Goal: Task Accomplishment & Management: Manage account settings

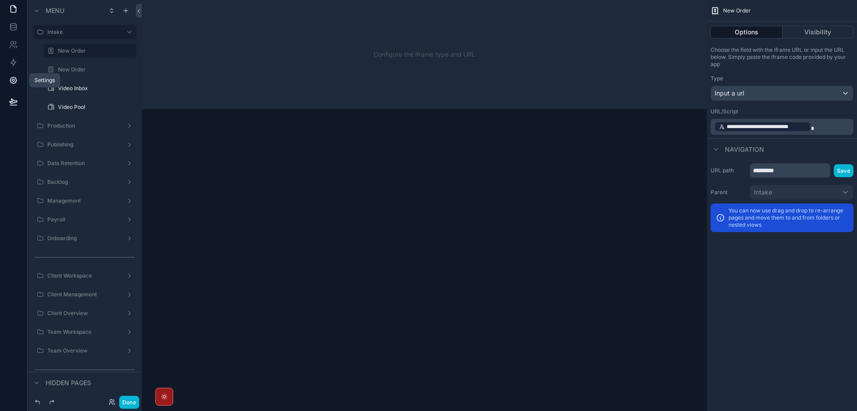
click at [14, 79] on icon at bounding box center [13, 80] width 9 height 9
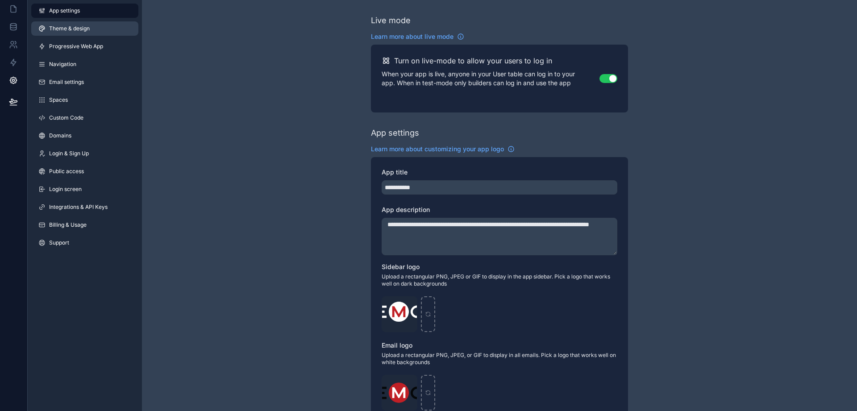
click at [56, 33] on link "Theme & design" at bounding box center [84, 28] width 107 height 14
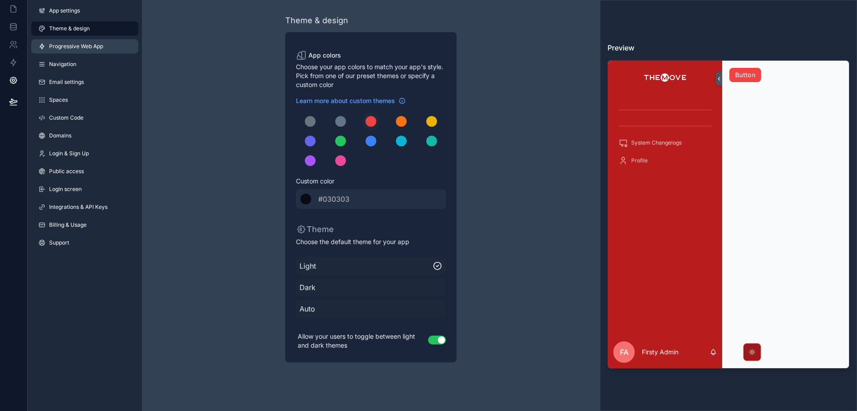
click at [82, 49] on span "Progressive Web App" at bounding box center [76, 46] width 54 height 7
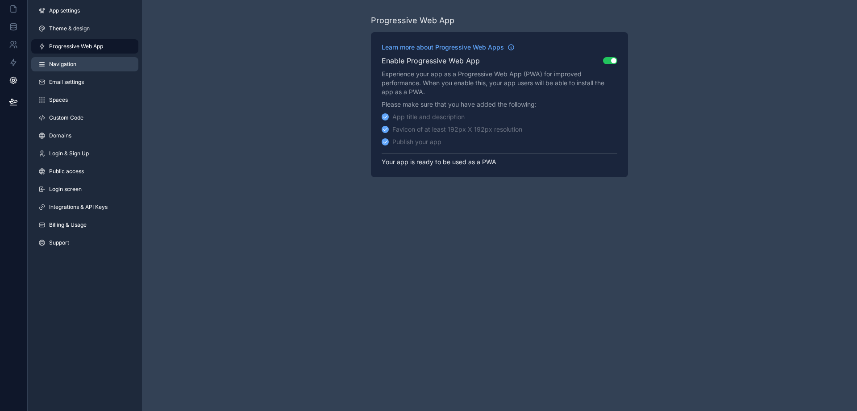
click at [79, 70] on link "Navigation" at bounding box center [84, 64] width 107 height 14
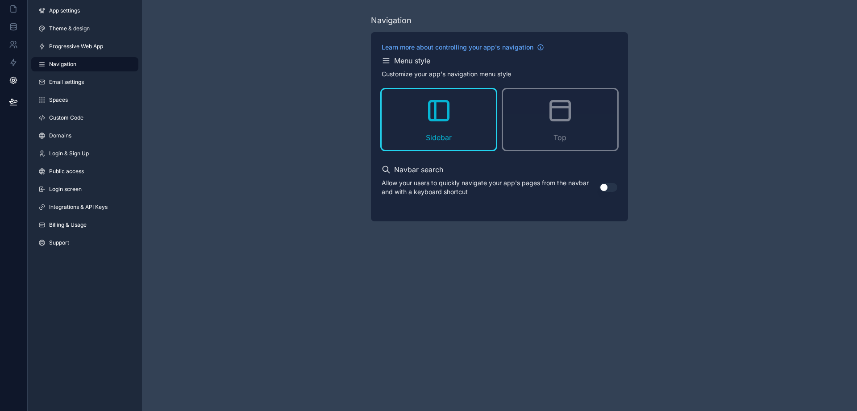
click at [84, 89] on div "App settings Theme & design Progressive Web App Navigation Email settings Space…" at bounding box center [85, 128] width 114 height 257
click at [79, 80] on span "Email settings" at bounding box center [66, 82] width 35 height 7
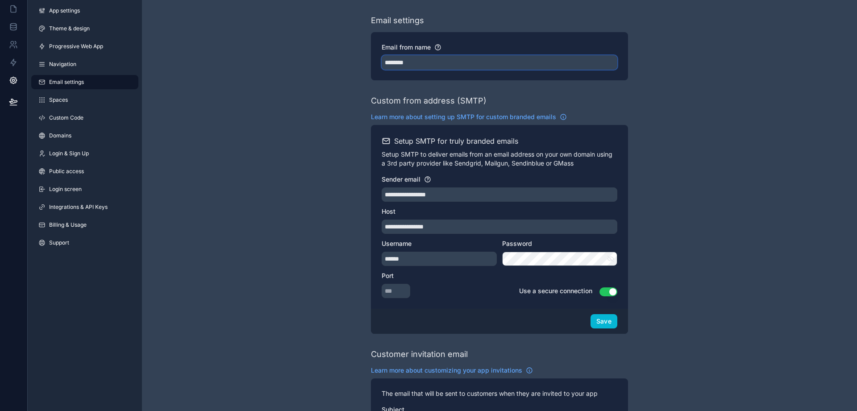
drag, startPoint x: 423, startPoint y: 61, endPoint x: 369, endPoint y: 58, distance: 54.1
click at [382, 58] on input "********" at bounding box center [500, 62] width 236 height 14
drag, startPoint x: 426, startPoint y: 66, endPoint x: 355, endPoint y: 62, distance: 71.5
click at [382, 62] on input "********" at bounding box center [500, 62] width 236 height 14
type input "********"
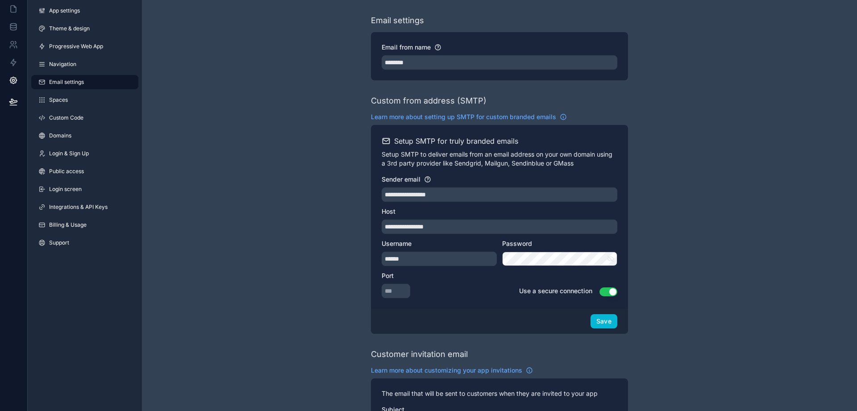
click at [295, 164] on div "**********" at bounding box center [499, 408] width 715 height 816
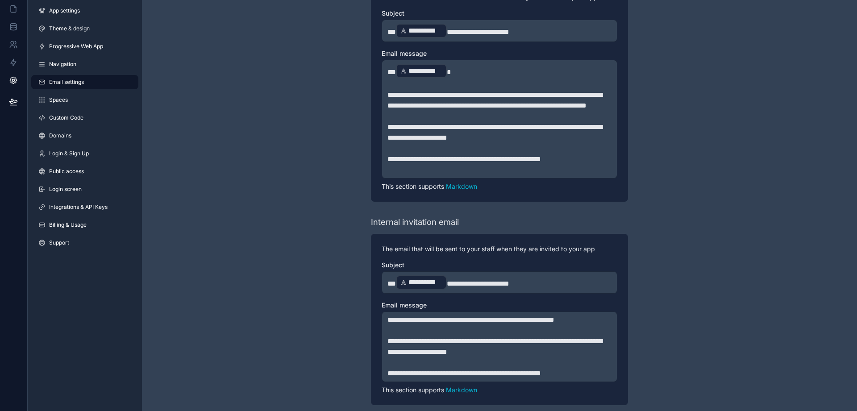
scroll to position [416, 0]
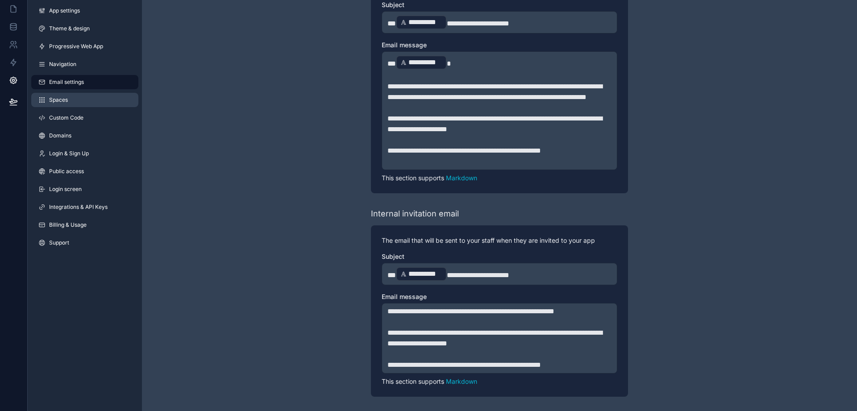
click at [76, 96] on link "Spaces" at bounding box center [84, 100] width 107 height 14
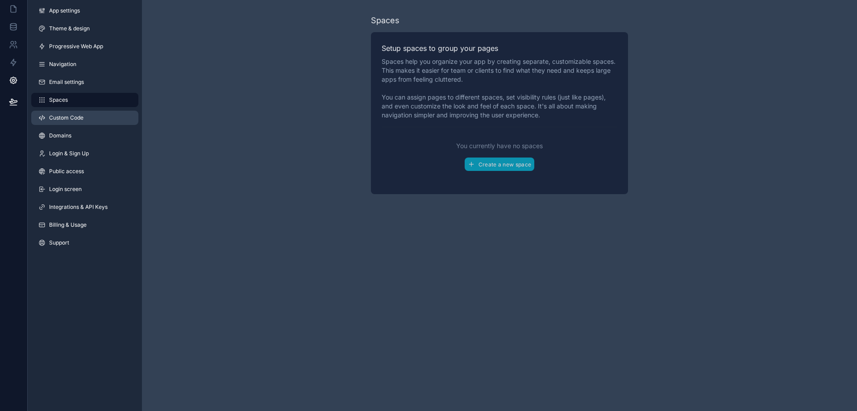
click at [78, 120] on span "Custom Code" at bounding box center [66, 117] width 34 height 7
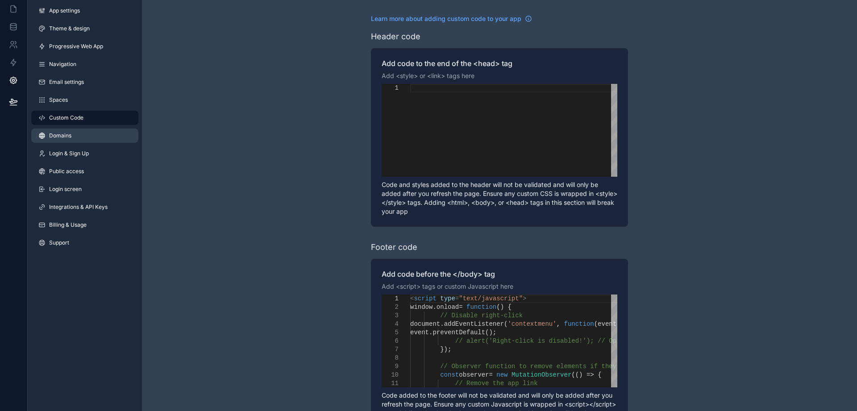
click at [79, 131] on link "Domains" at bounding box center [84, 136] width 107 height 14
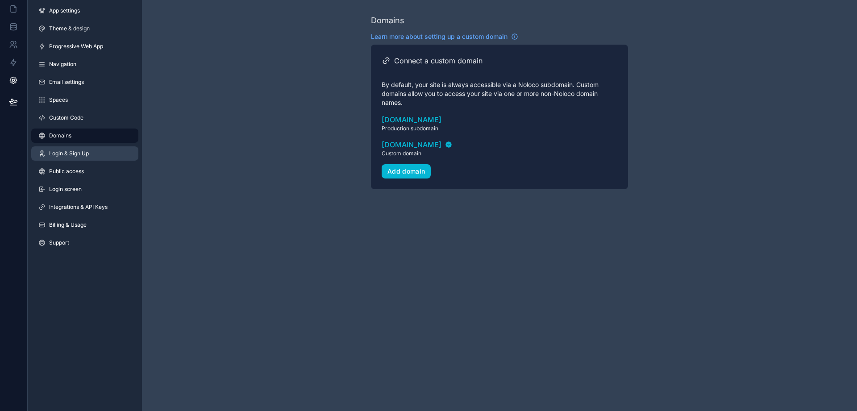
click at [88, 155] on span "Login & Sign Up" at bounding box center [69, 153] width 40 height 7
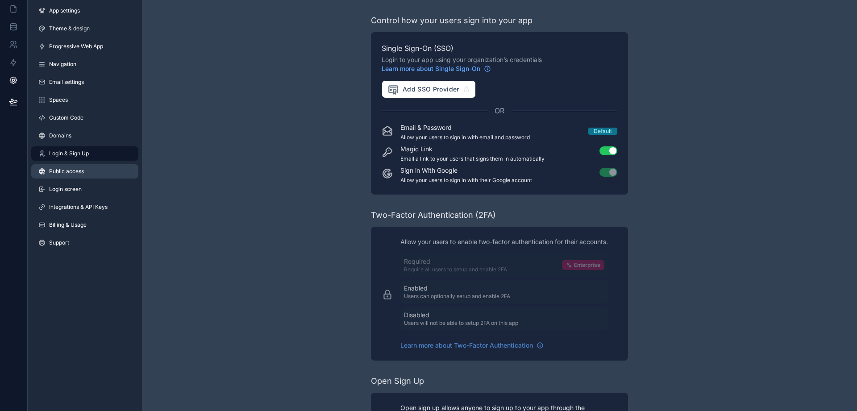
click at [86, 173] on link "Public access" at bounding box center [84, 171] width 107 height 14
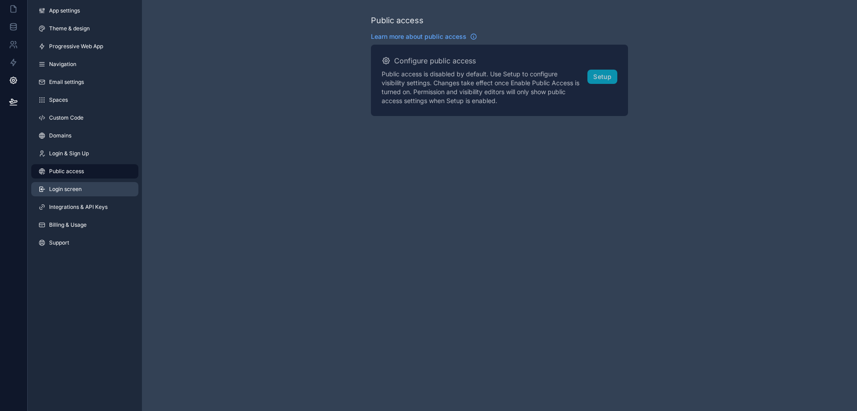
click at [89, 187] on link "Login screen" at bounding box center [84, 189] width 107 height 14
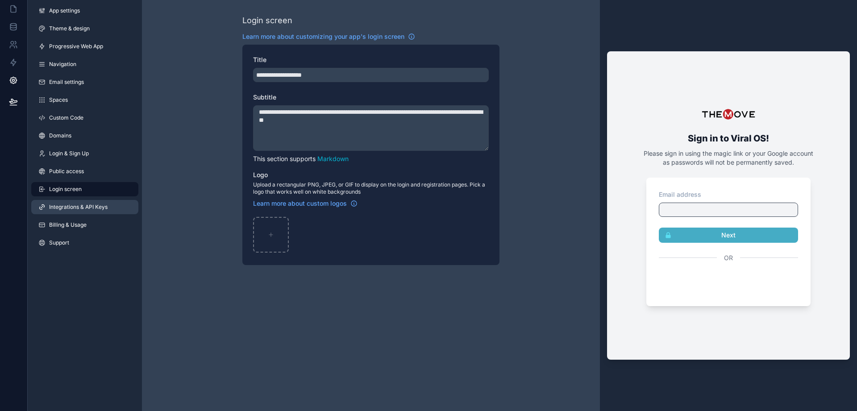
click at [87, 205] on span "Integrations & API Keys" at bounding box center [78, 207] width 58 height 7
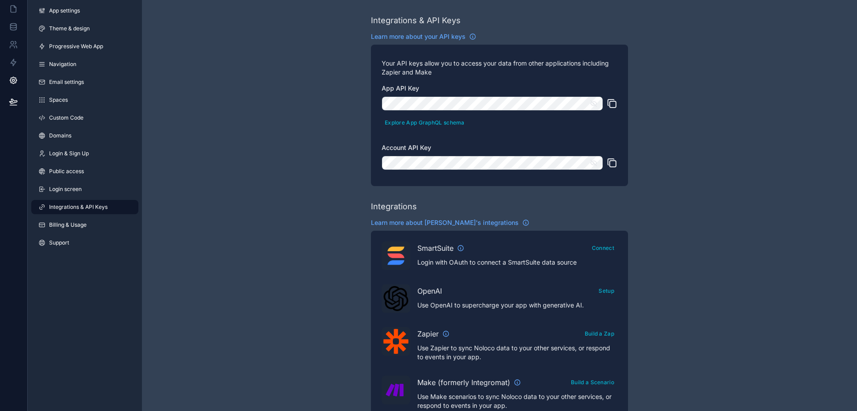
click at [592, 101] on icon "scrollable content" at bounding box center [594, 103] width 6 height 6
click at [611, 103] on icon "scrollable content" at bounding box center [612, 103] width 11 height 11
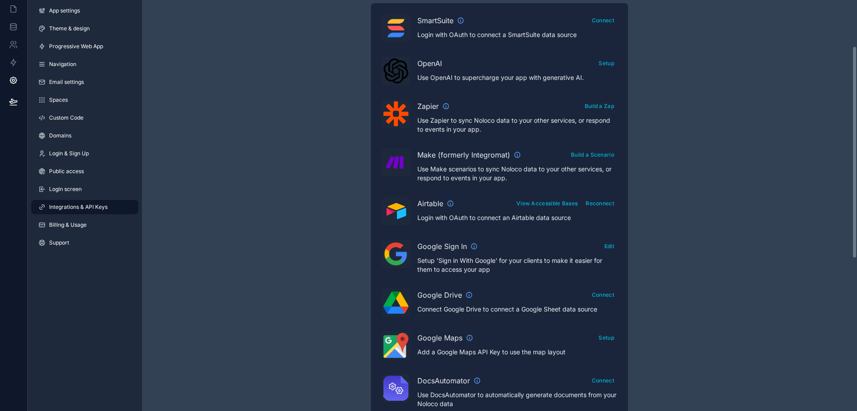
click at [857, 231] on div "Integrations & API Keys Learn more about your API keys Your API keys allow you …" at bounding box center [499, 169] width 715 height 795
